Goal: Find specific page/section: Find specific page/section

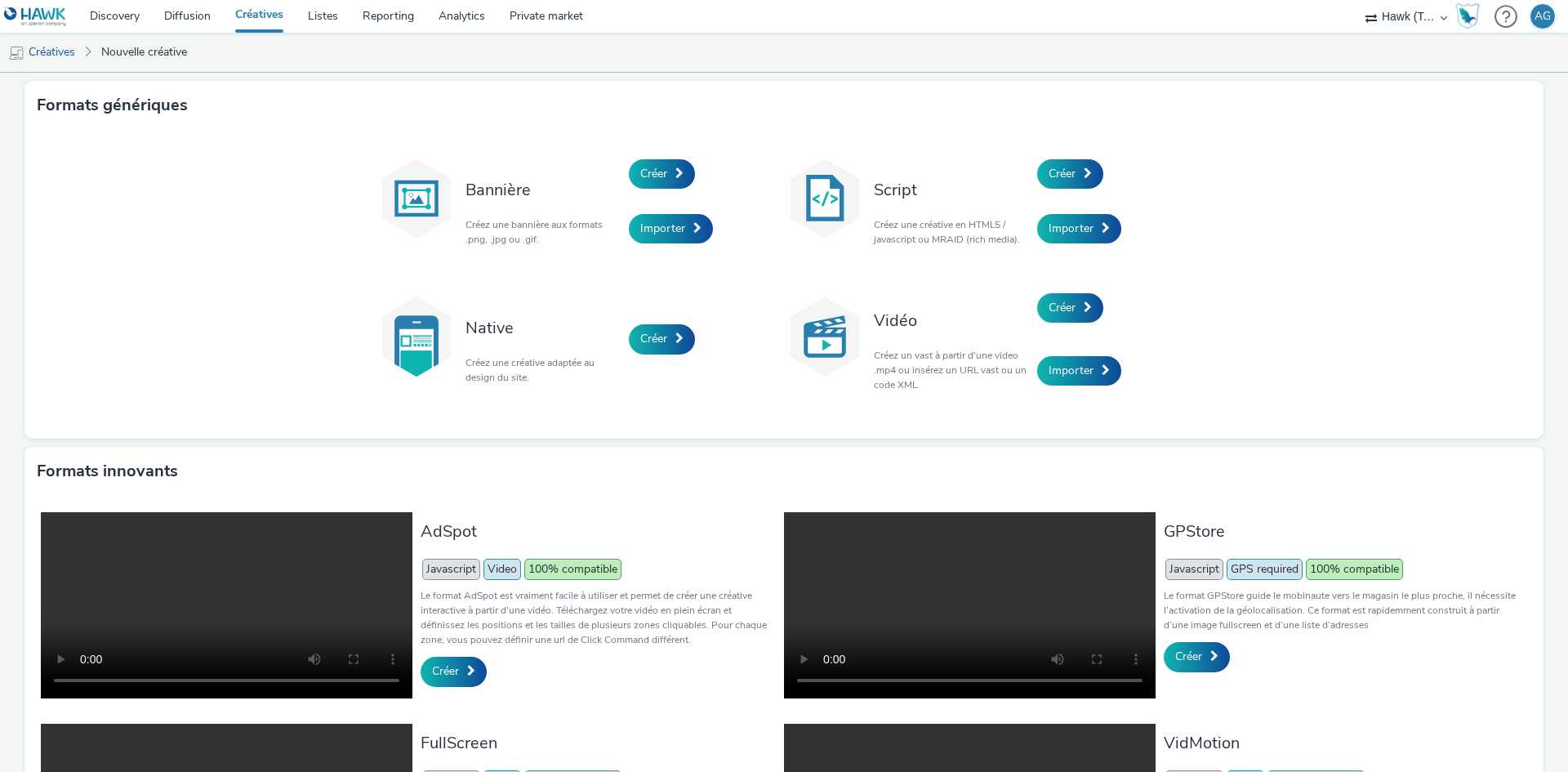
select select "2fc77e36-bb93-4aa3-9dff-dcb08e02eac6"
click at [1412, 29] on select "AMnet FR Amplifi FR Amplifi FR - Poltronesofa Hawk (Tests 2021) INTERNAL - Sale…" at bounding box center [1406, 16] width 98 height 33
select select "908ab199-8e29-40ce-b2cd-4f081d39a612"
click at [1357, 0] on select "AMnet FR Amplifi FR Amplifi FR - Poltronesofa Hawk (Tests 2021) INTERNAL - Sale…" at bounding box center [1406, 16] width 98 height 33
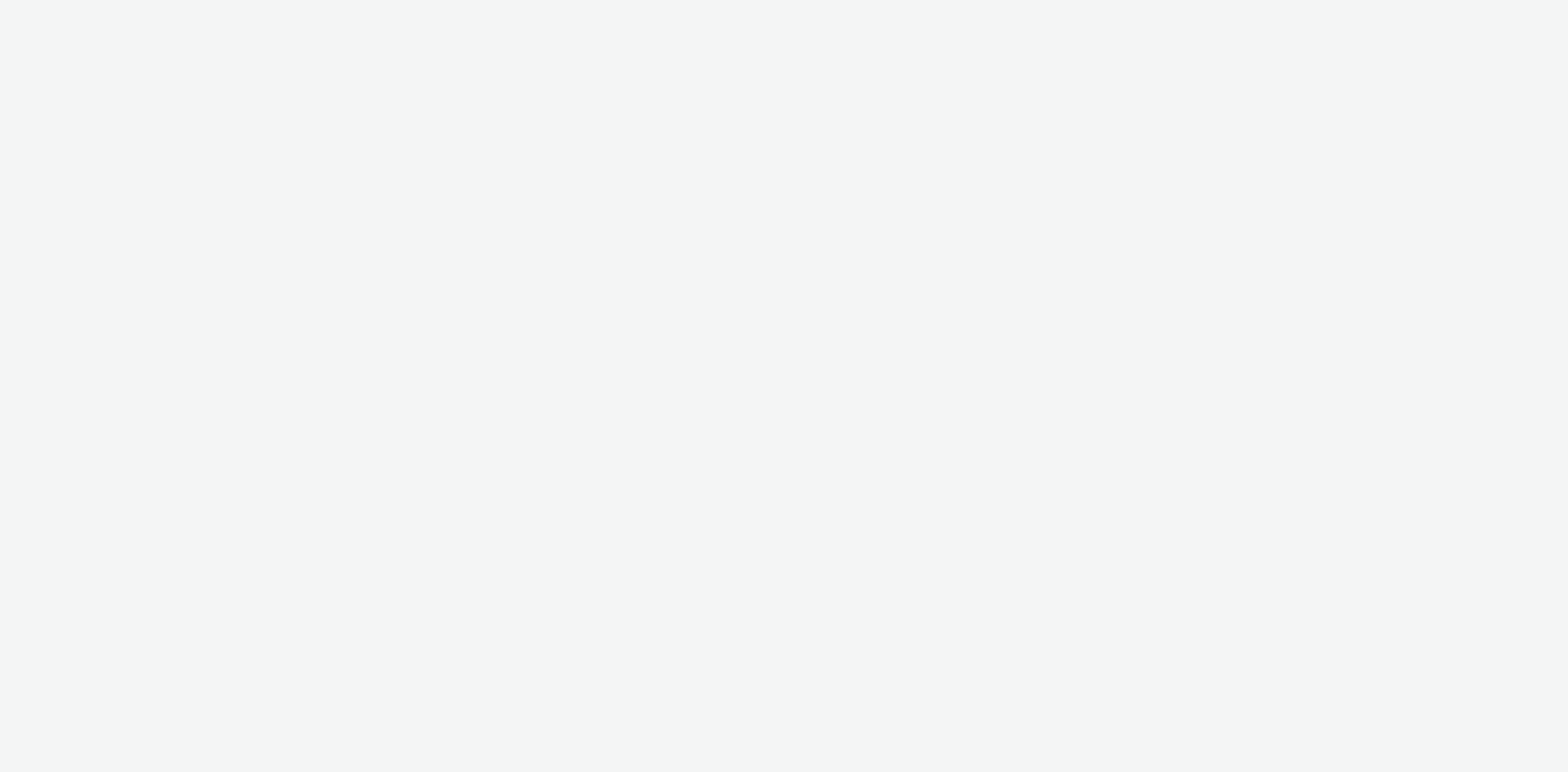
select select "908ab199-8e29-40ce-b2cd-4f081d39a612"
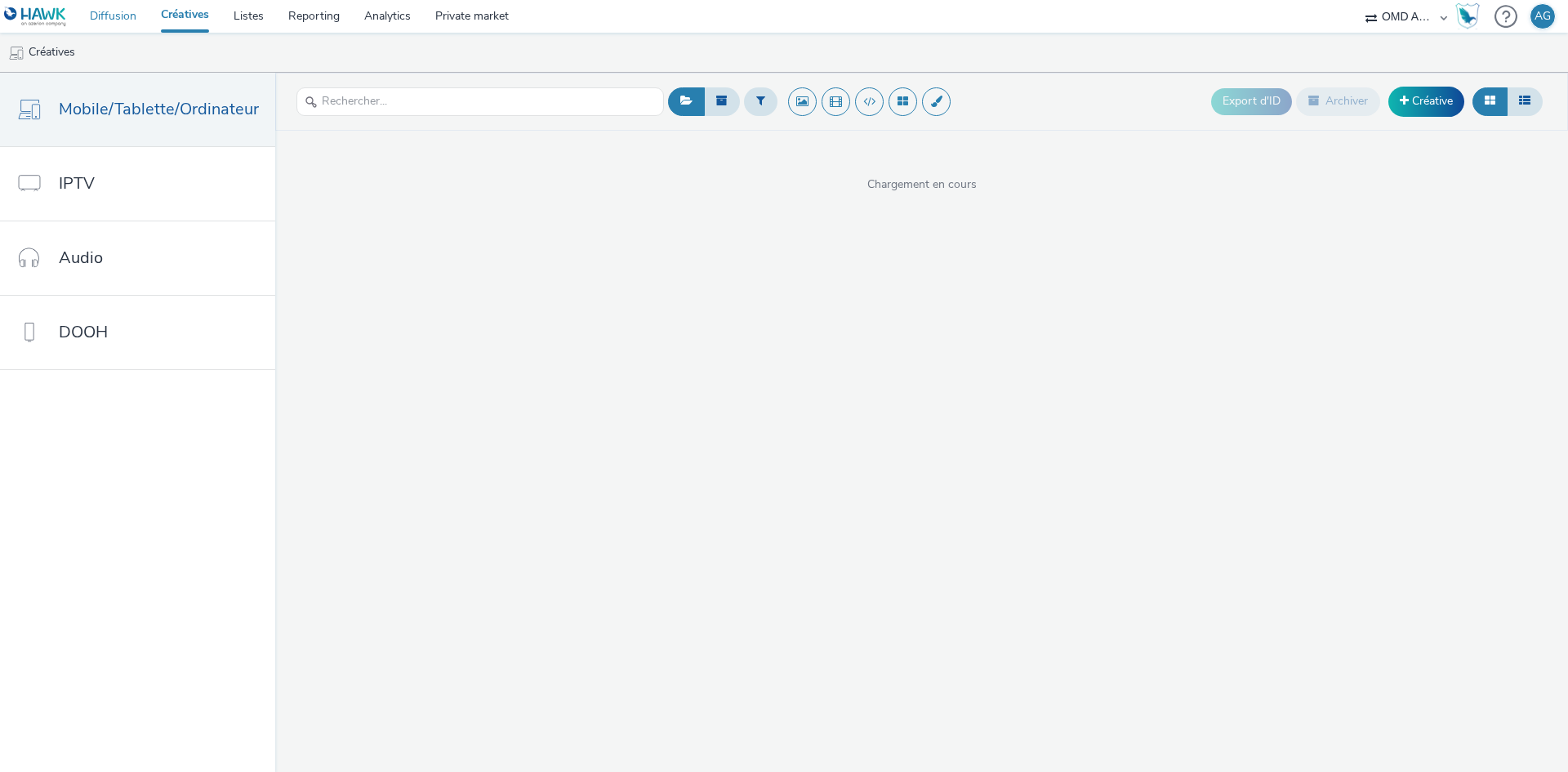
click at [114, 21] on link "Diffusion" at bounding box center [113, 16] width 71 height 33
select select "908ab199-8e29-40ce-b2cd-4f081d39a612"
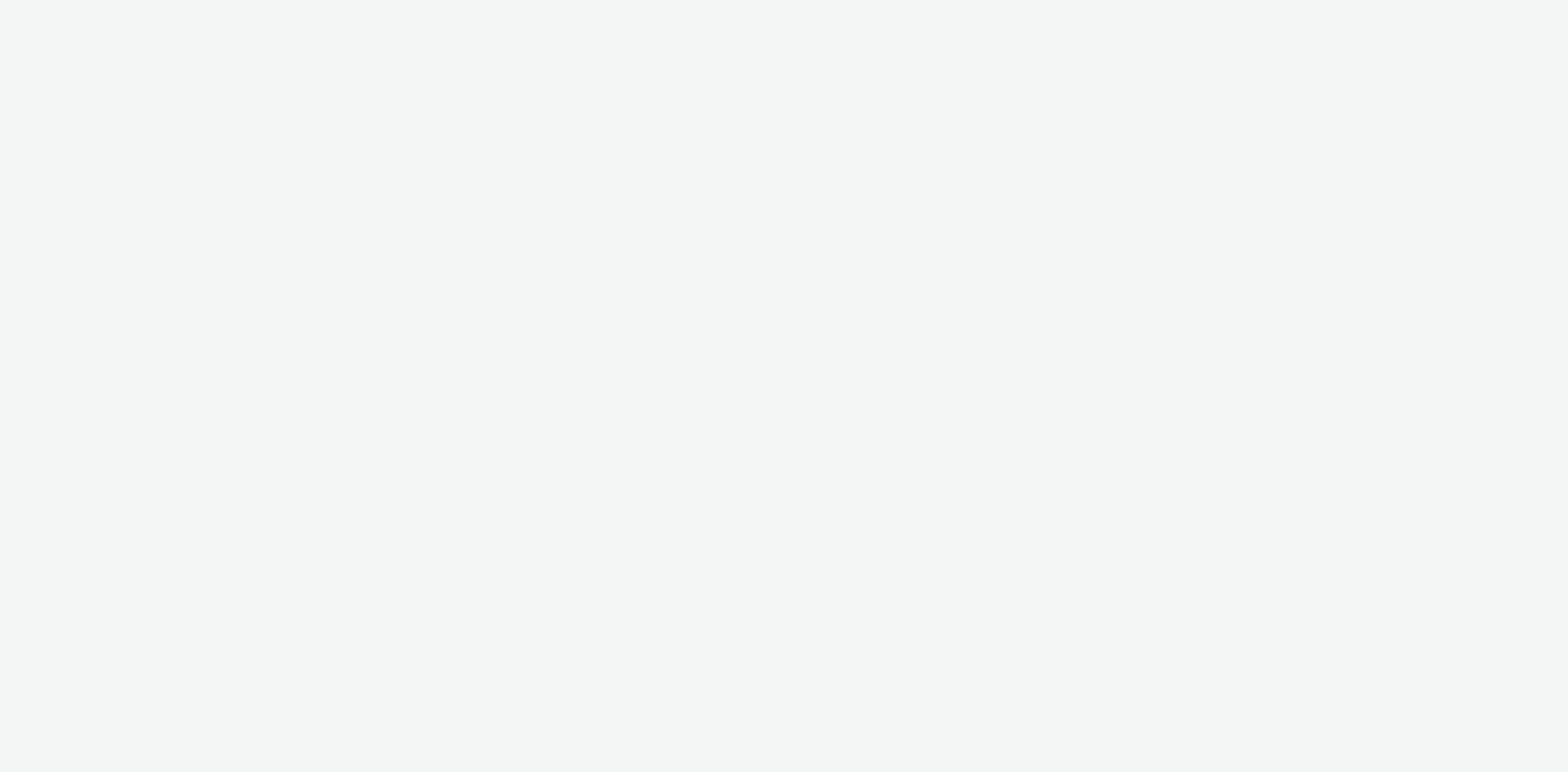
select select "736c65be-d9cf-44d3-ad4f-8a567b391e95"
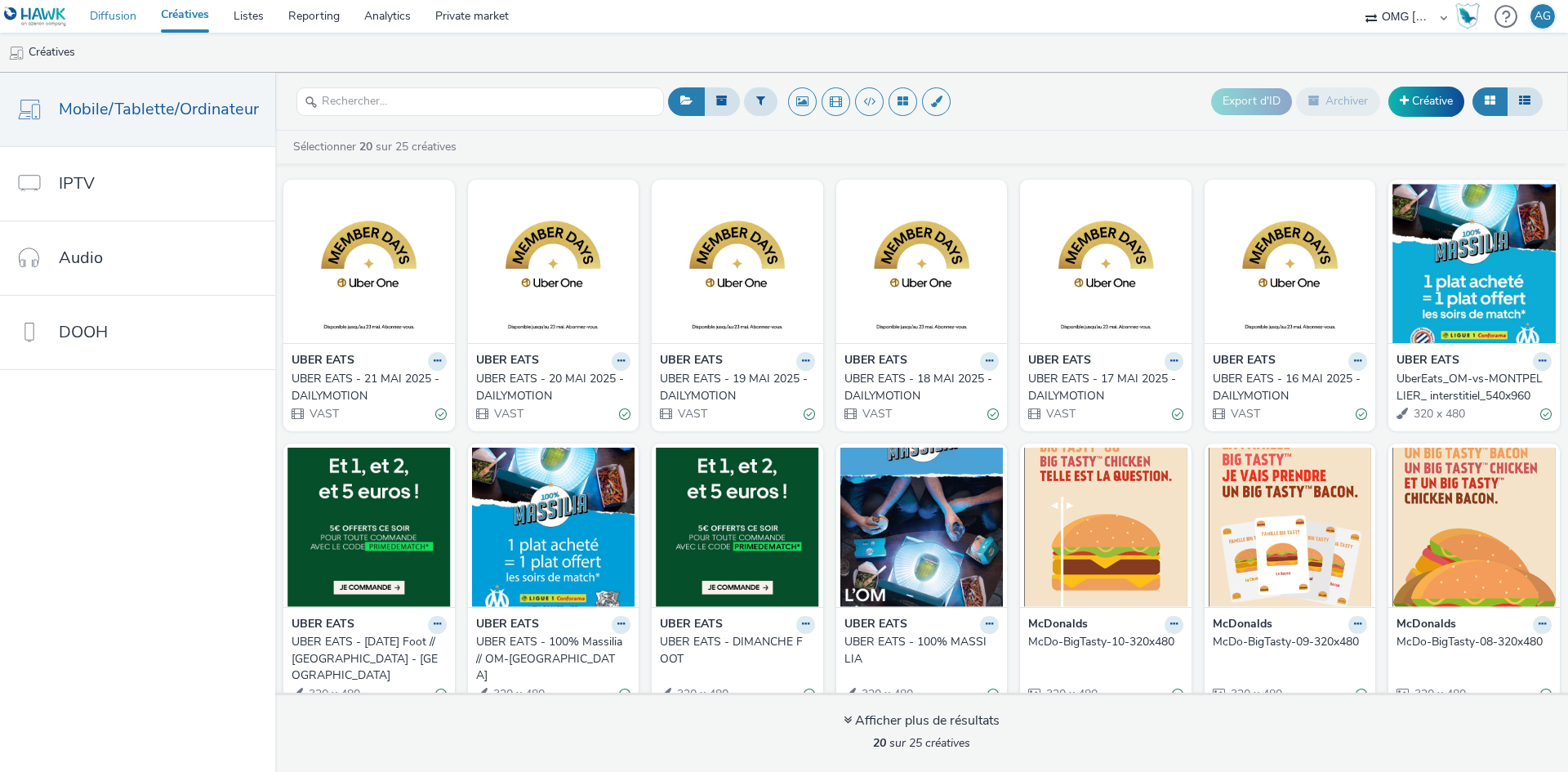
click at [119, 14] on link "Diffusion" at bounding box center [113, 16] width 71 height 33
